Goal: Find contact information: Find contact information

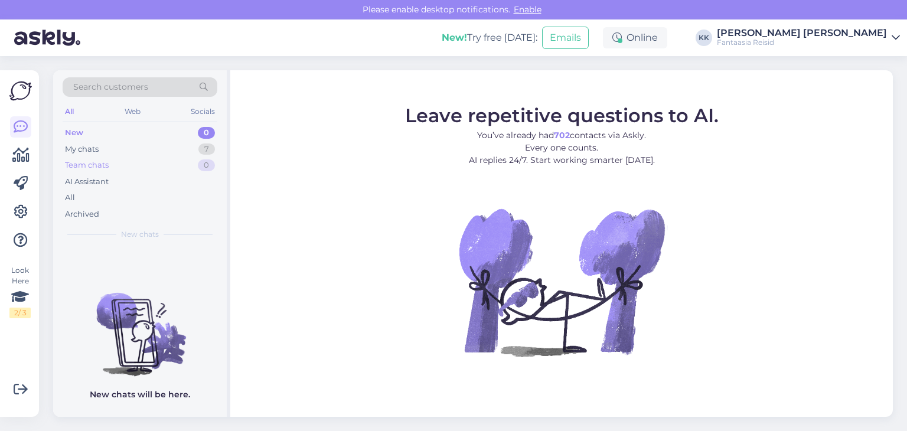
click at [96, 165] on div "Team chats" at bounding box center [87, 165] width 44 height 12
click at [87, 152] on div "My chats" at bounding box center [82, 149] width 34 height 12
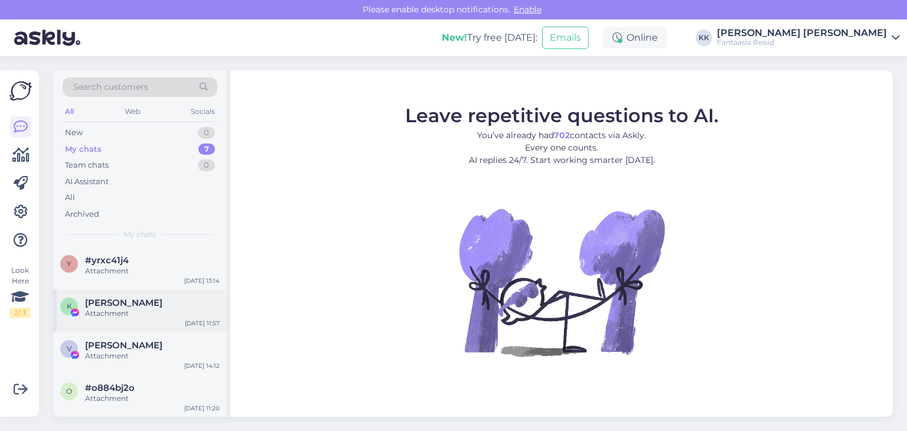
click at [136, 298] on span "[PERSON_NAME]" at bounding box center [123, 303] width 77 height 11
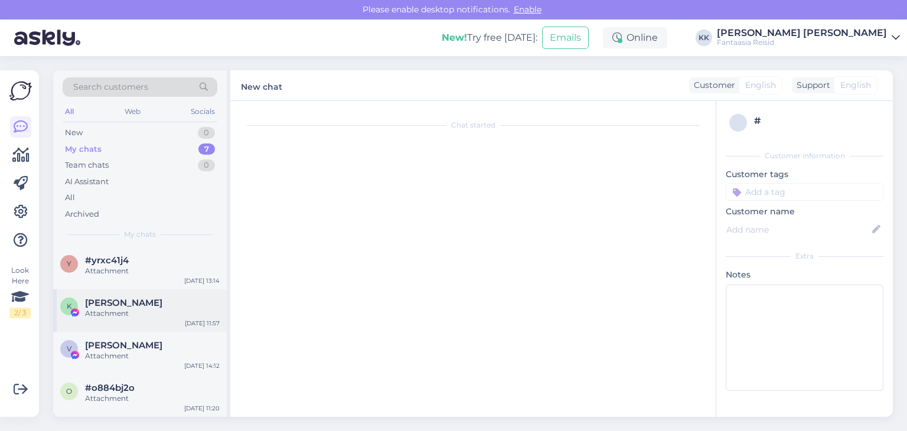
scroll to position [71, 0]
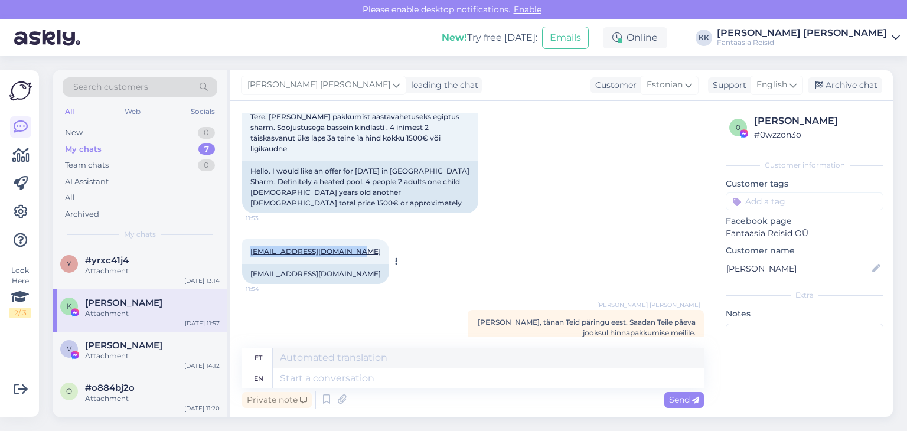
drag, startPoint x: 247, startPoint y: 228, endPoint x: 356, endPoint y: 228, distance: 108.6
click at [356, 239] on div "[EMAIL_ADDRESS][DOMAIN_NAME] 11:54" at bounding box center [315, 251] width 147 height 25
copy link "[EMAIL_ADDRESS][DOMAIN_NAME]"
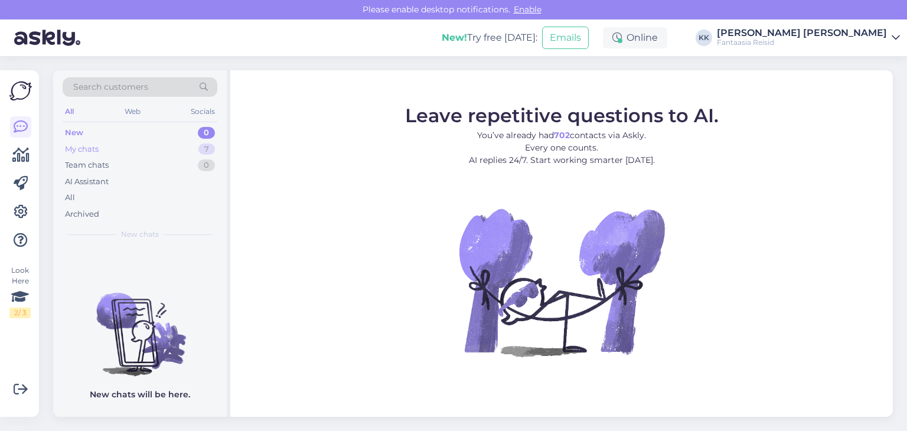
click at [103, 147] on div "My chats 7" at bounding box center [140, 149] width 155 height 17
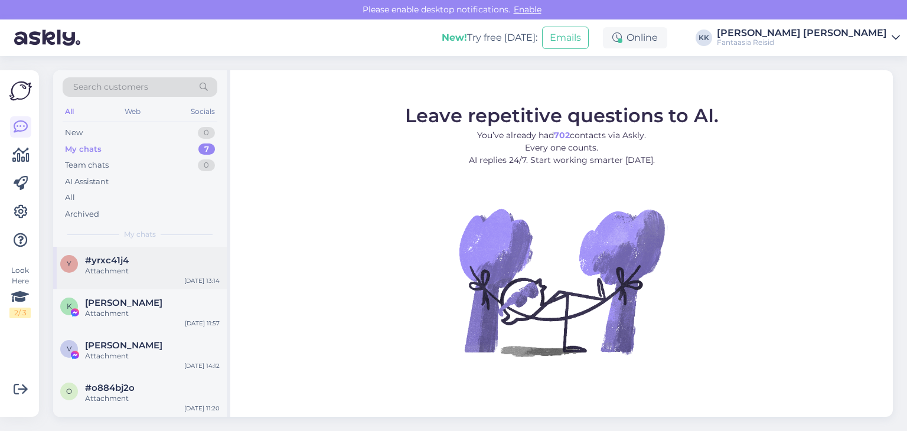
click at [116, 271] on div "Attachment" at bounding box center [152, 271] width 135 height 11
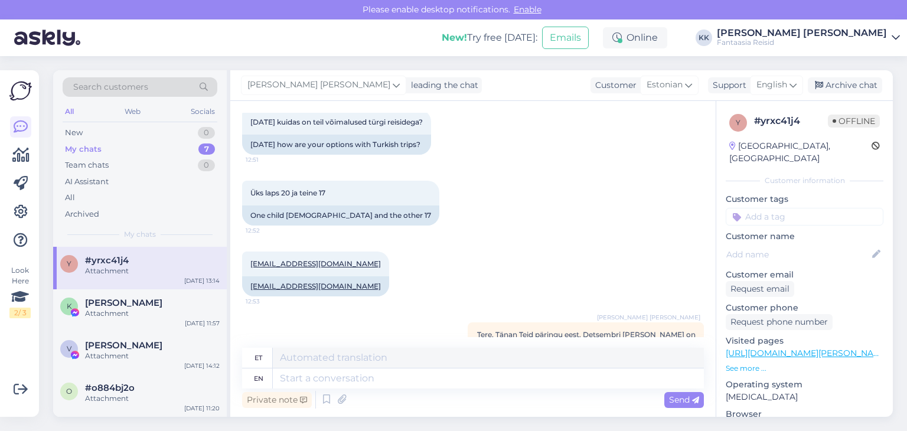
scroll to position [394, 0]
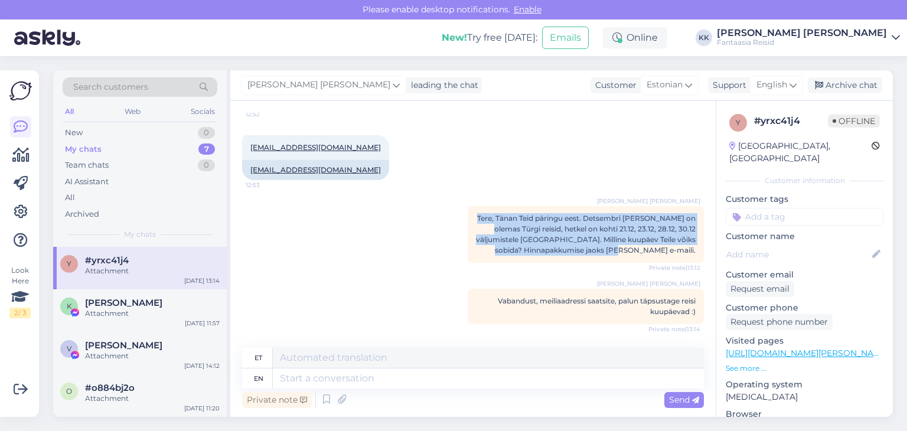
drag, startPoint x: 496, startPoint y: 223, endPoint x: 699, endPoint y: 253, distance: 205.3
click at [684, 258] on div "Kairit Kumm Tere, Tänan Teid päringu eest. Detsembri lõpus on olemas Türgi reis…" at bounding box center [586, 234] width 236 height 57
copy span "Tere, Tänan Teid päringu eest. Detsembri lõpus on olemas Türgi reisid, hetkel o…"
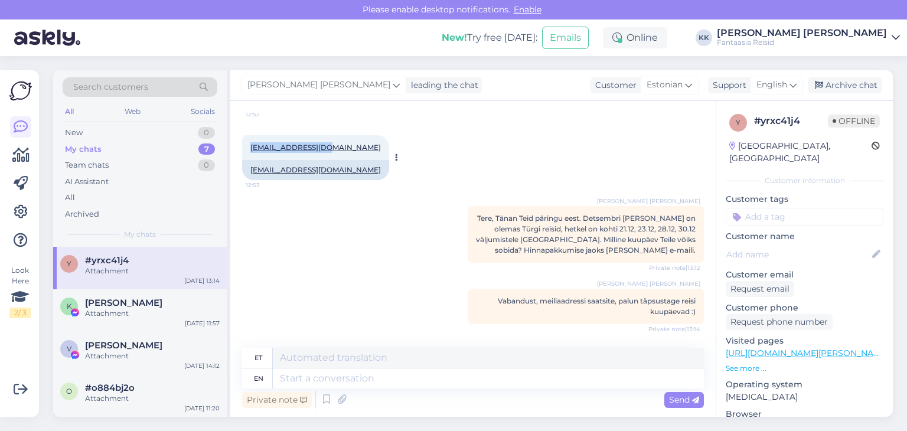
drag, startPoint x: 256, startPoint y: 146, endPoint x: 325, endPoint y: 149, distance: 69.8
click at [325, 149] on div "Siim.Saska@mail.ee 12:53" at bounding box center [315, 147] width 147 height 25
copy link "Siim.Saska@mail.ee"
